Goal: Check status: Check status

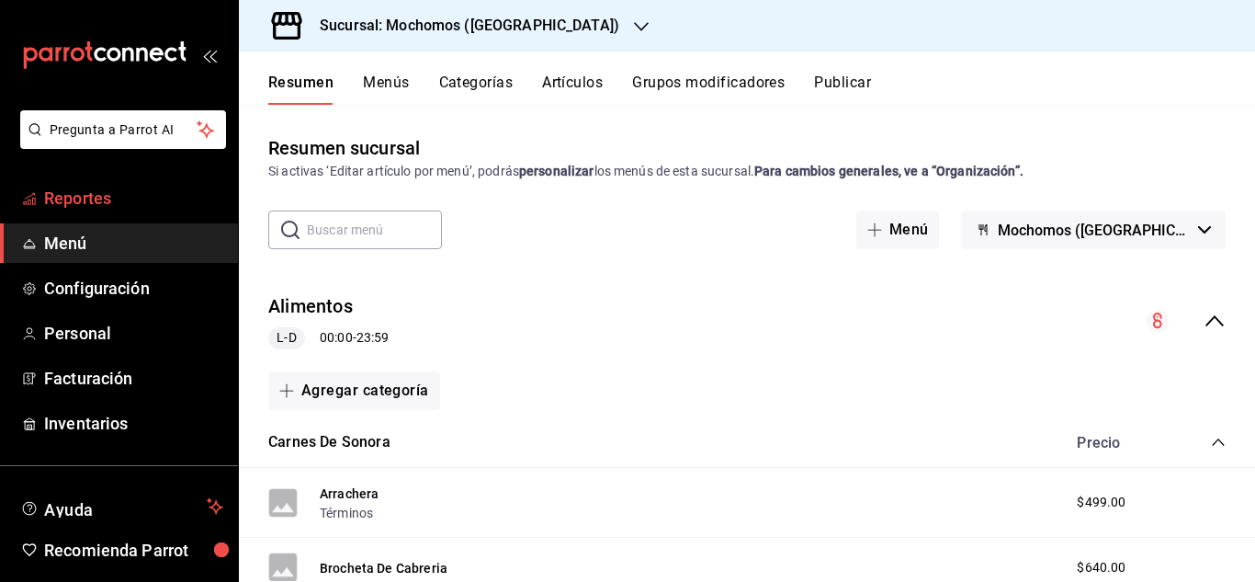
click at [103, 195] on span "Reportes" at bounding box center [133, 198] width 179 height 25
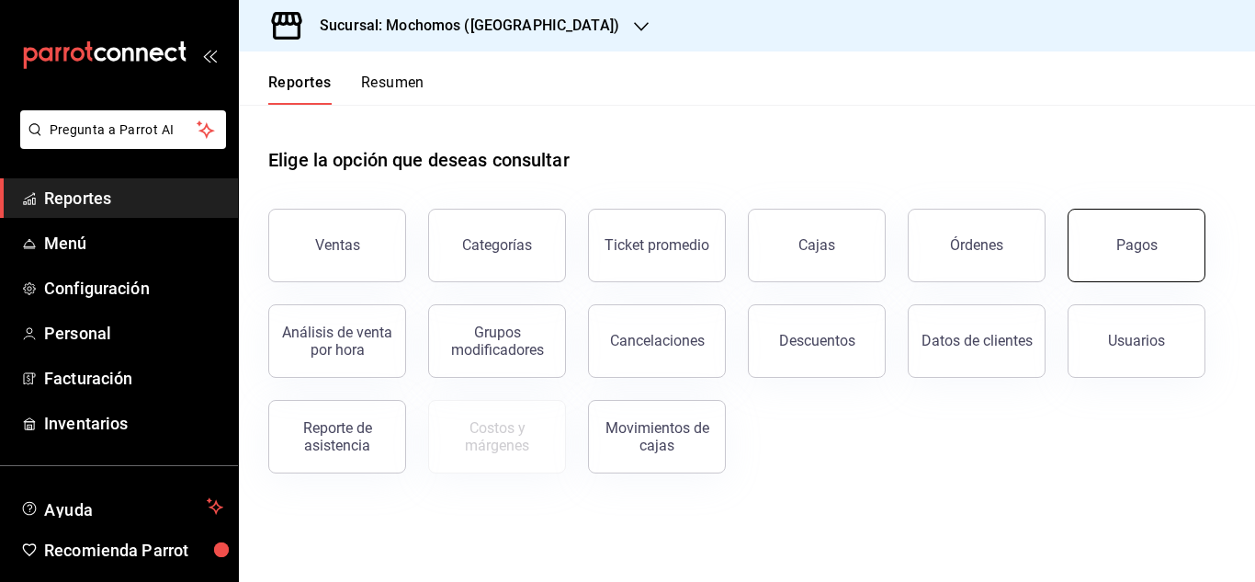
click at [1144, 244] on div "Pagos" at bounding box center [1137, 244] width 41 height 17
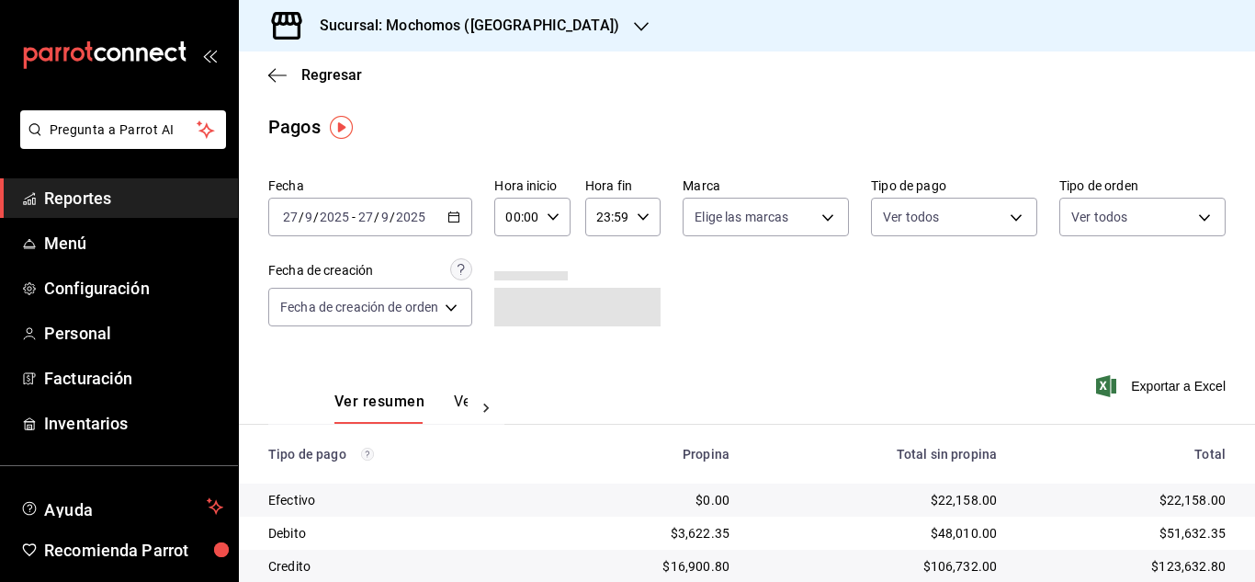
click at [552, 215] on icon "button" at bounding box center [553, 216] width 13 height 13
click at [512, 347] on span "06" at bounding box center [515, 344] width 7 height 15
click at [778, 321] on div at bounding box center [627, 291] width 1255 height 582
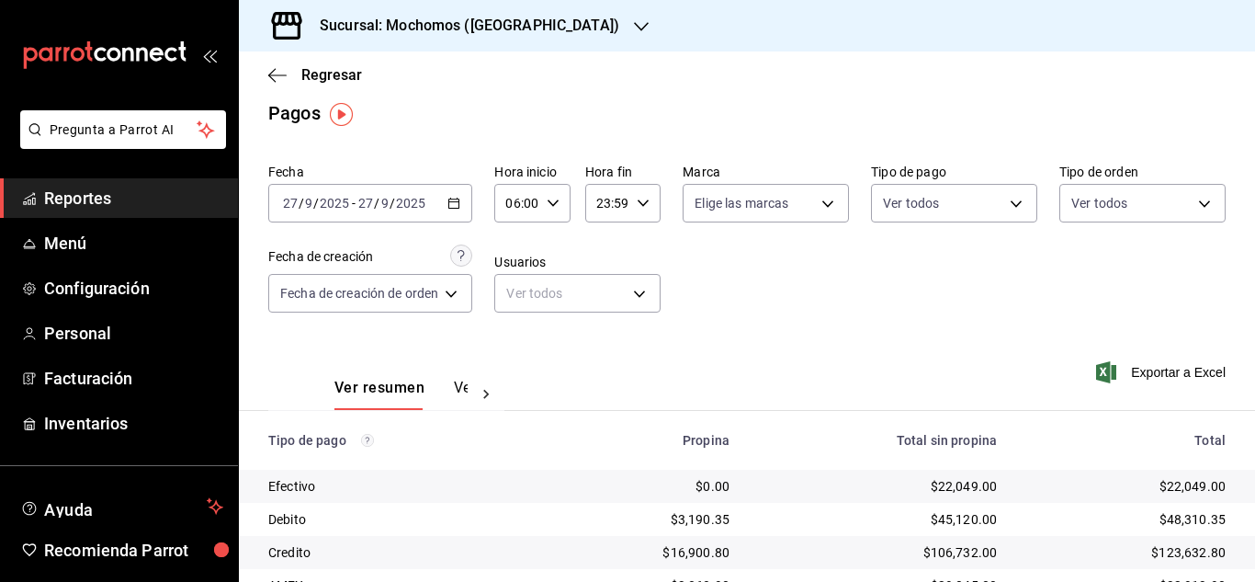
scroll to position [13, 0]
click at [553, 201] on icon "button" at bounding box center [553, 204] width 13 height 13
click at [518, 304] on span "05" at bounding box center [515, 298] width 7 height 15
type input "05:00"
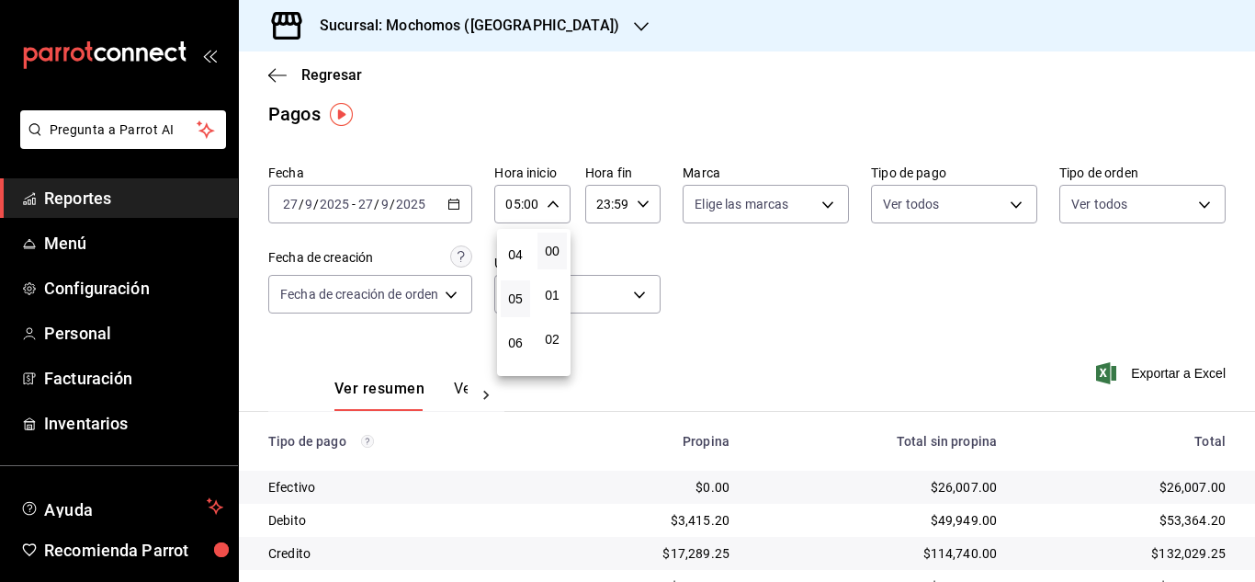
click at [777, 332] on div at bounding box center [627, 291] width 1255 height 582
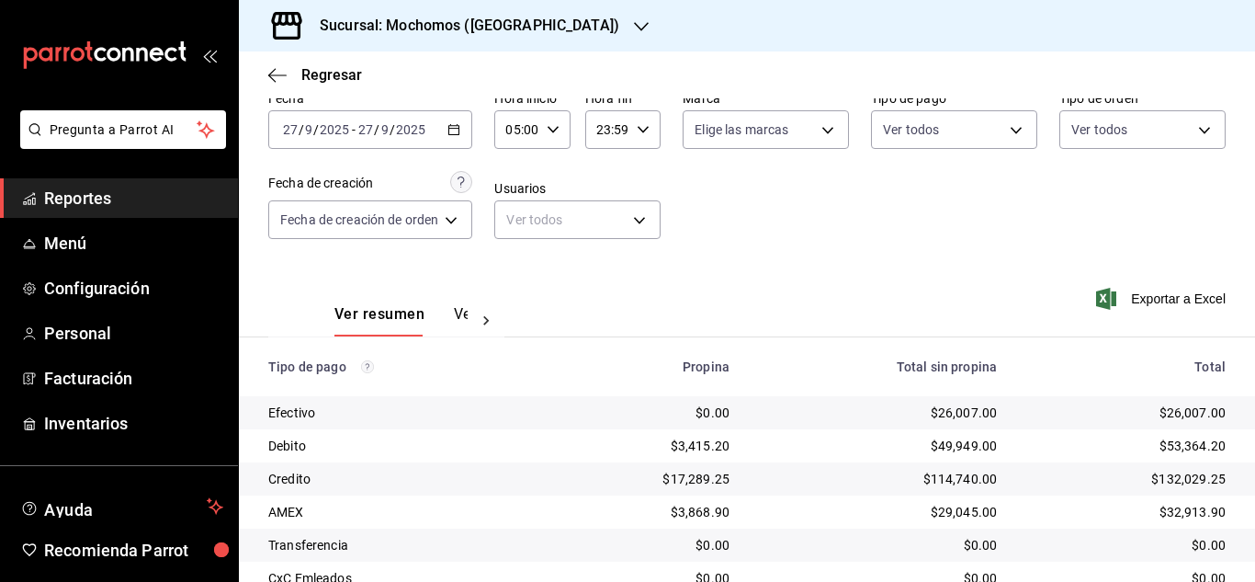
scroll to position [197, 0]
